Goal: Book appointment/travel/reservation

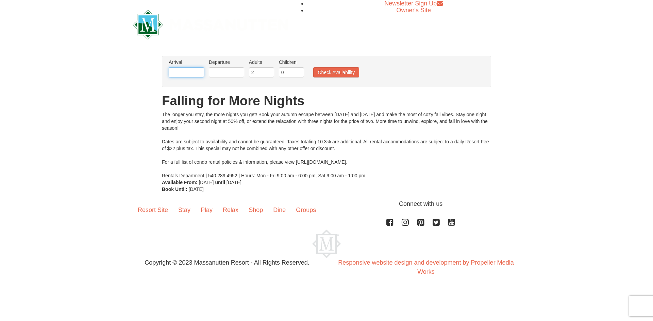
click at [181, 68] on input "text" at bounding box center [186, 72] width 35 height 10
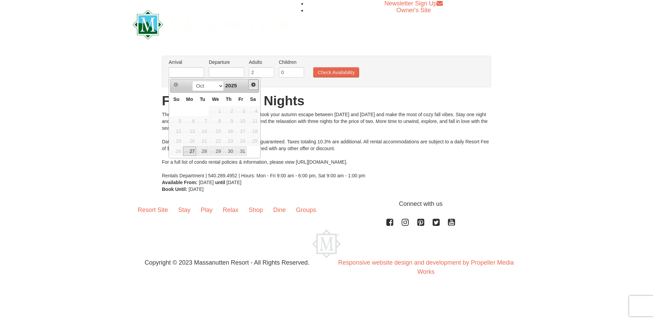
click at [257, 85] on link "Next" at bounding box center [253, 85] width 10 height 10
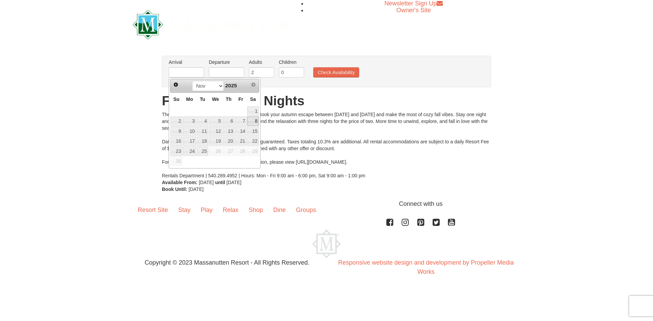
click at [254, 121] on link "8" at bounding box center [253, 122] width 12 height 10
type input "[DATE]"
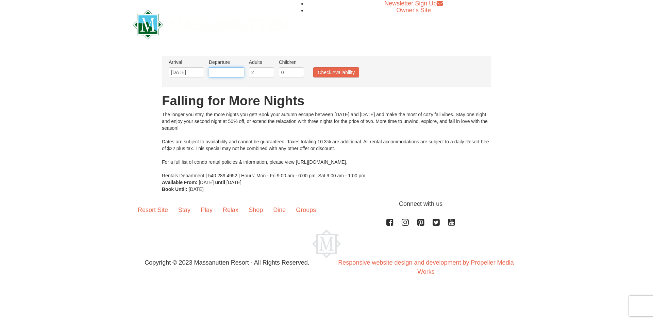
click at [222, 73] on input "text" at bounding box center [226, 72] width 35 height 10
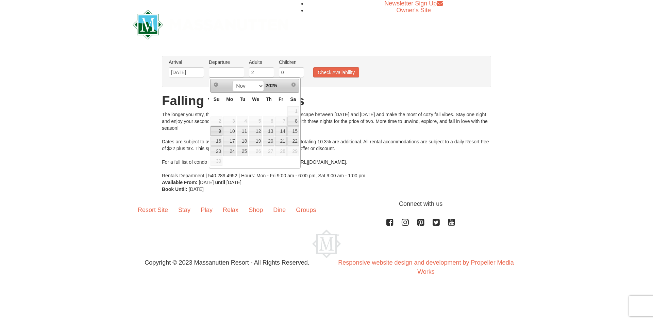
click at [214, 132] on link "9" at bounding box center [217, 132] width 12 height 10
type input "[DATE]"
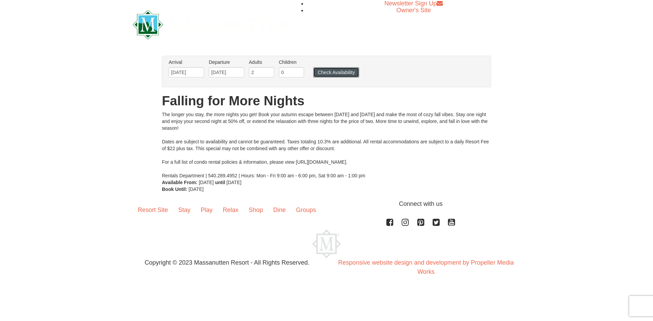
click at [334, 74] on button "Check Availability" at bounding box center [336, 72] width 46 height 10
